Goal: Task Accomplishment & Management: Manage account settings

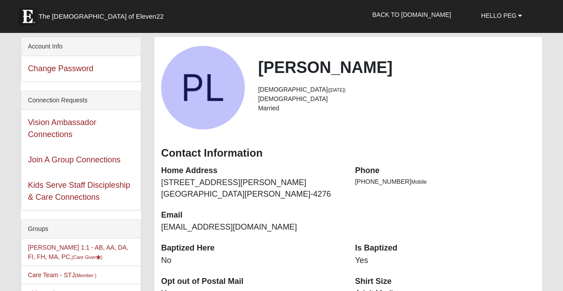
click at [47, 268] on li "Care Team - STJ (Member )" at bounding box center [80, 275] width 119 height 19
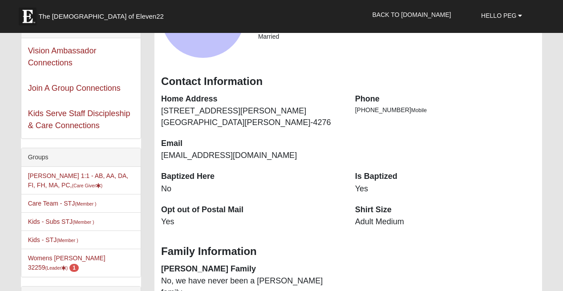
scroll to position [73, 0]
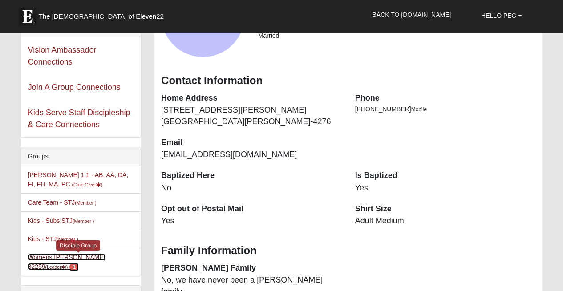
click at [52, 257] on link "Womens LeBel 32259 (Leader ) 1" at bounding box center [66, 262] width 77 height 16
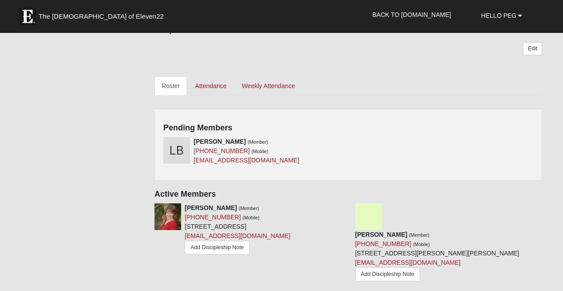
scroll to position [222, 0]
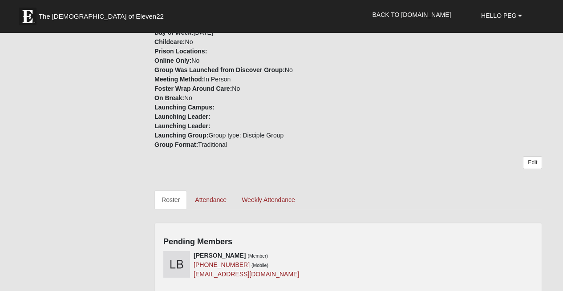
click at [352, 248] on div "Pending Members [PERSON_NAME] (Member) [PHONE_NUMBER] (Mobile) [EMAIL_ADDRESS][…" at bounding box center [348, 259] width 388 height 72
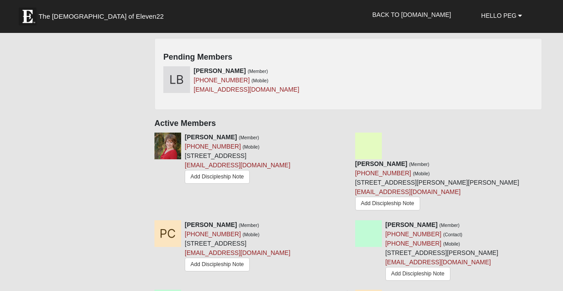
scroll to position [429, 0]
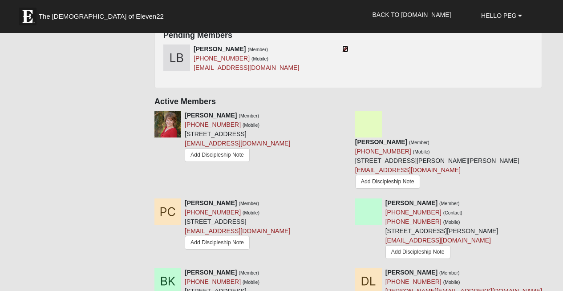
click at [347, 49] on icon at bounding box center [345, 49] width 6 height 6
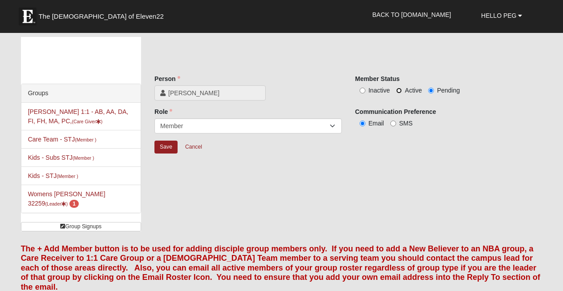
click at [398, 89] on input "Active" at bounding box center [399, 91] width 6 height 6
radio input "true"
click at [168, 144] on input "Save" at bounding box center [165, 147] width 23 height 13
